Goal: Task Accomplishment & Management: Complete application form

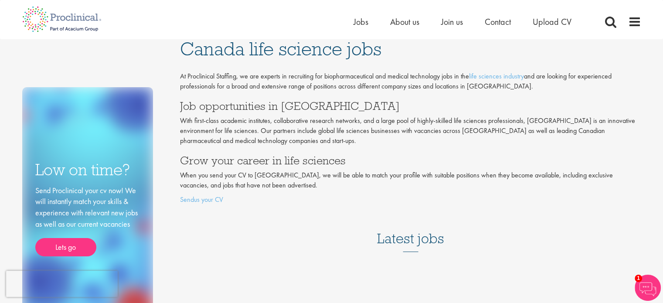
click at [284, 111] on h3 "Job opportunities in Canada" at bounding box center [410, 105] width 461 height 11
click at [504, 76] on link "life sciences industry" at bounding box center [496, 76] width 55 height 9
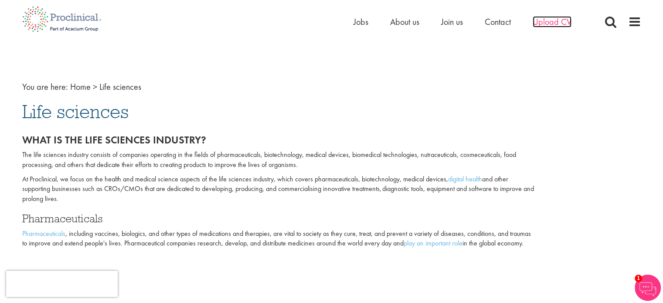
click at [546, 20] on span "Upload CV" at bounding box center [552, 21] width 39 height 11
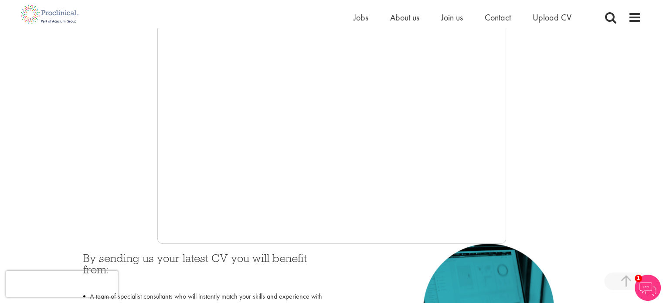
scroll to position [195, 0]
